Goal: Transaction & Acquisition: Purchase product/service

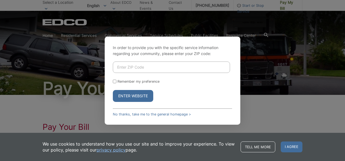
click at [154, 64] on input "Enter ZIP Code" at bounding box center [171, 67] width 117 height 11
type input "92083"
click at [126, 99] on button "Enter Website" at bounding box center [133, 96] width 40 height 12
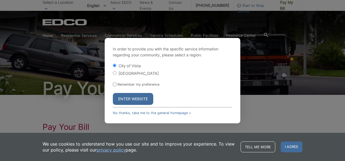
click at [126, 99] on button "Enter Website" at bounding box center [133, 99] width 40 height 12
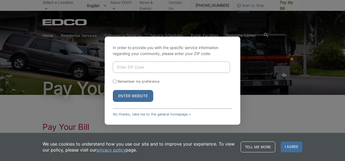
click at [152, 67] on input "Enter ZIP Code" at bounding box center [171, 67] width 117 height 11
type input "92083"
click at [138, 95] on button "Enter Website" at bounding box center [133, 96] width 40 height 12
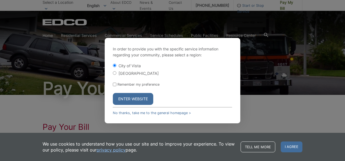
click at [115, 74] on input "[GEOGRAPHIC_DATA]" at bounding box center [115, 73] width 4 height 4
radio input "true"
click at [129, 97] on button "Enter Website" at bounding box center [133, 99] width 40 height 12
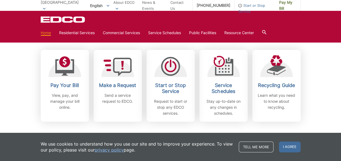
scroll to position [151, 0]
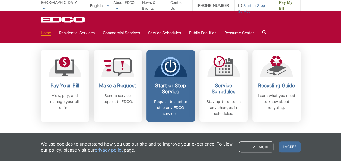
click at [192, 117] on span "Start or Stop Service Request to start or stop any EDCO services." at bounding box center [170, 86] width 48 height 72
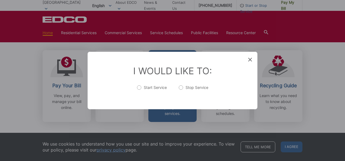
click at [116, 123] on div "Entry Status None In Progress Completed None None In Progress Completed I Would…" at bounding box center [172, 80] width 345 height 161
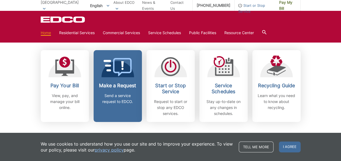
click at [133, 89] on div "Make a Request Send a service request to EDCO." at bounding box center [118, 94] width 40 height 22
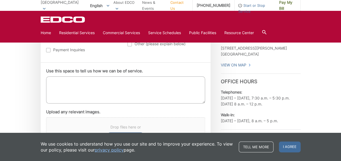
scroll to position [266, 0]
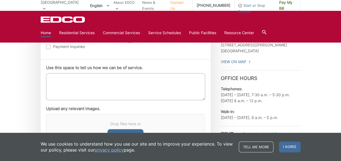
click at [44, 32] on link "Home" at bounding box center [46, 33] width 10 height 6
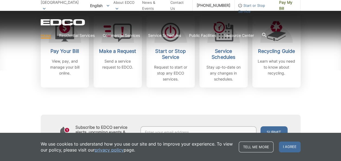
scroll to position [187, 0]
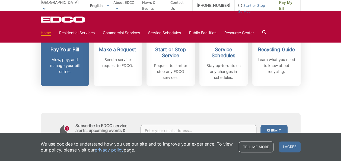
click at [75, 54] on div "Pay Your Bill View, pay, and manage your bill online." at bounding box center [65, 61] width 40 height 28
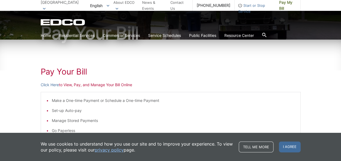
scroll to position [56, 0]
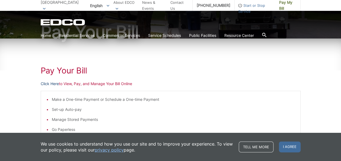
click at [52, 81] on link "Click Here" at bounding box center [50, 84] width 18 height 6
